Goal: Information Seeking & Learning: Learn about a topic

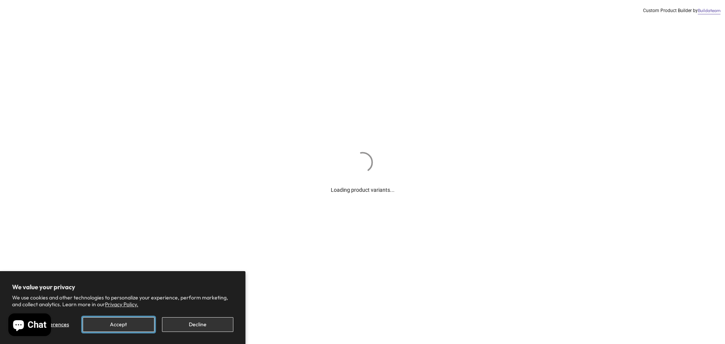
click at [136, 326] on button "Accept" at bounding box center [118, 324] width 71 height 15
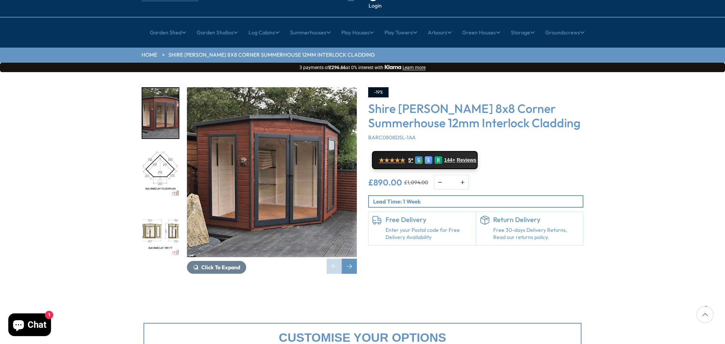
scroll to position [76, 0]
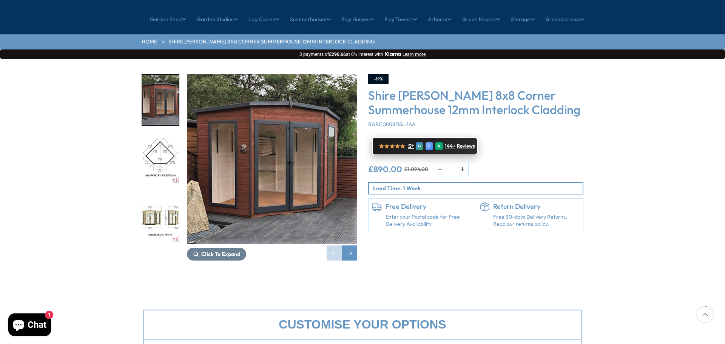
click at [392, 143] on span "★★★★★" at bounding box center [392, 146] width 26 height 7
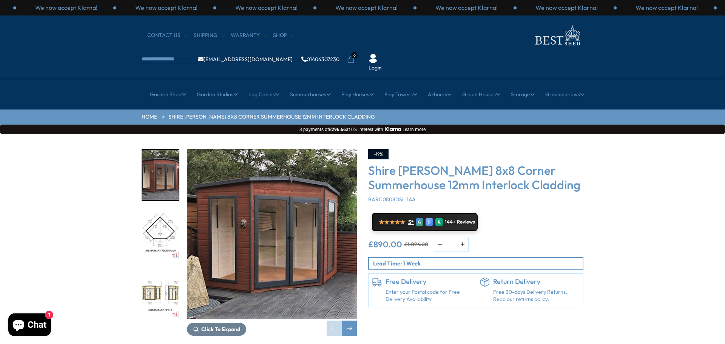
scroll to position [0, 0]
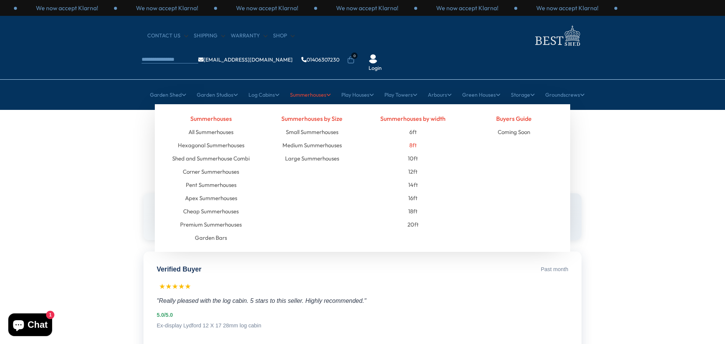
click at [414, 139] on link "8ft" at bounding box center [413, 145] width 8 height 13
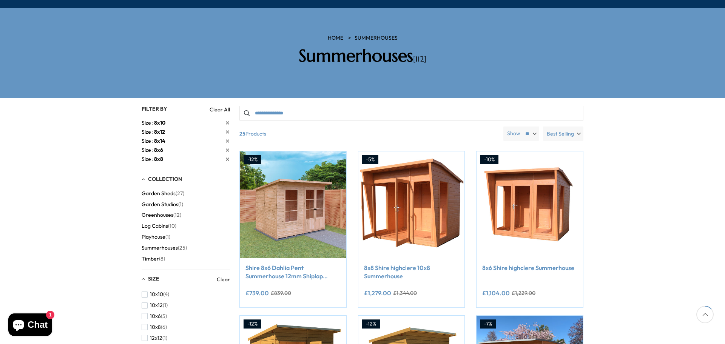
scroll to position [76, 0]
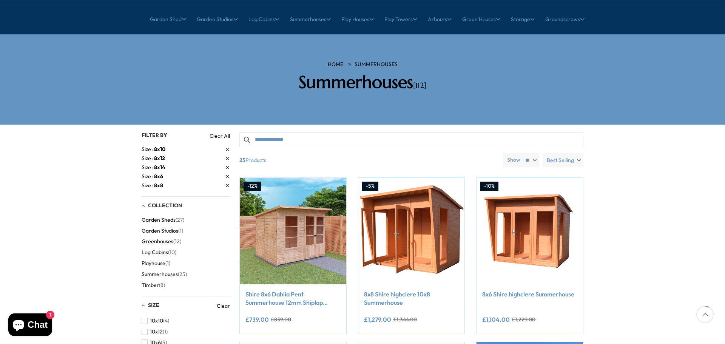
click at [166, 271] on span "Summerhouses" at bounding box center [160, 274] width 36 height 6
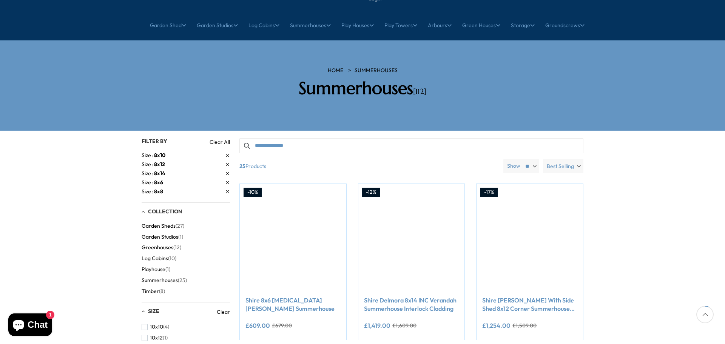
scroll to position [76, 0]
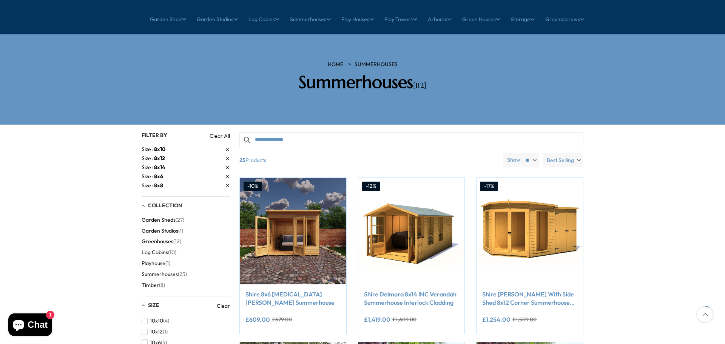
click at [154, 182] on span "8x8" at bounding box center [158, 185] width 9 height 7
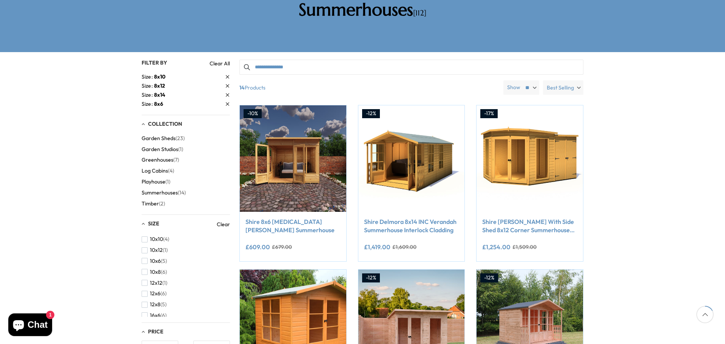
scroll to position [151, 0]
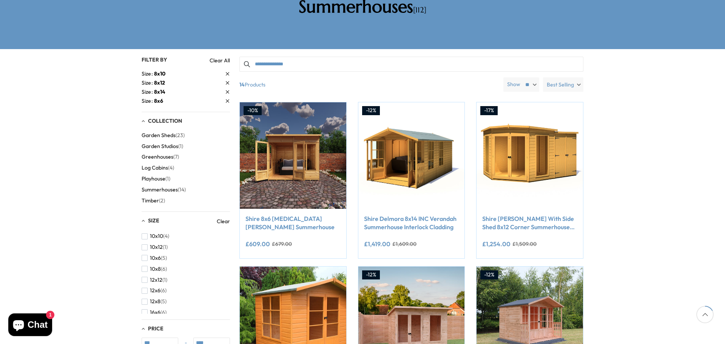
click at [174, 187] on span "Summerhouses" at bounding box center [160, 190] width 36 height 6
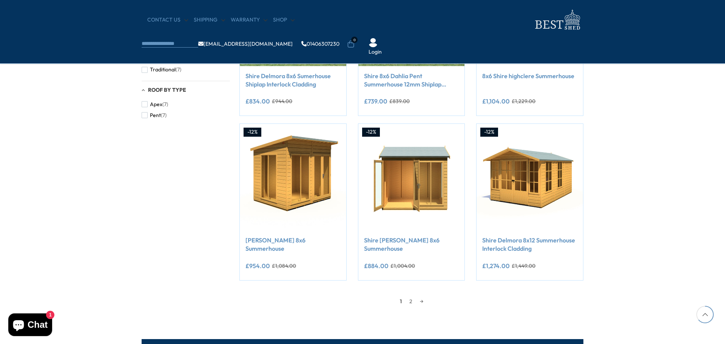
scroll to position [604, 0]
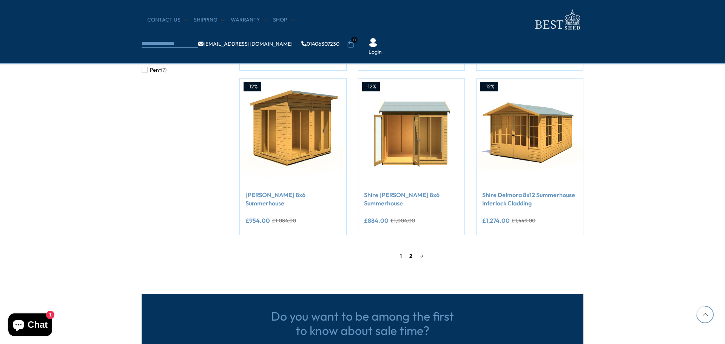
click at [411, 256] on link "2" at bounding box center [411, 255] width 11 height 11
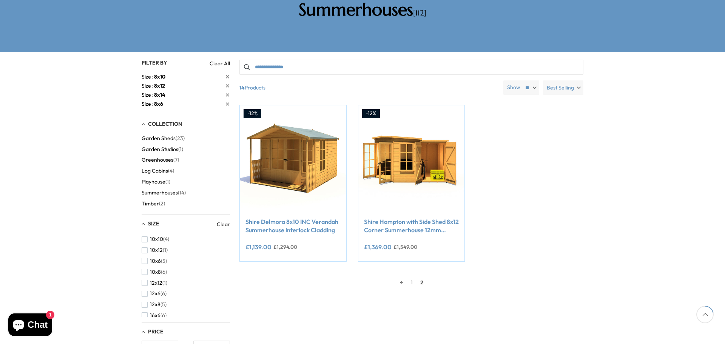
scroll to position [144, 0]
